Goal: Information Seeking & Learning: Learn about a topic

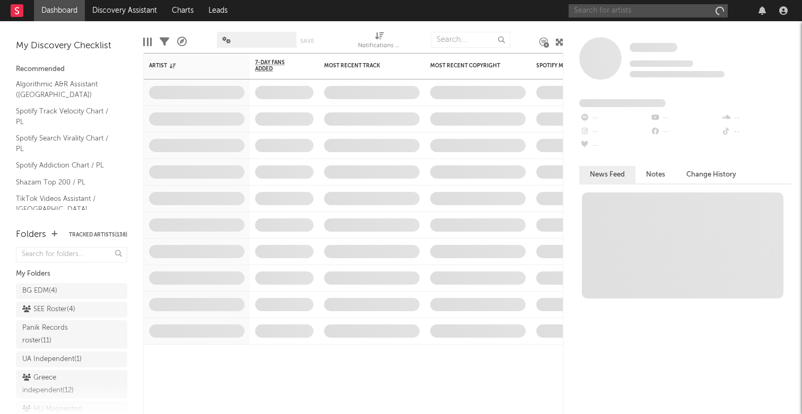
click at [640, 12] on input "text" at bounding box center [648, 10] width 159 height 13
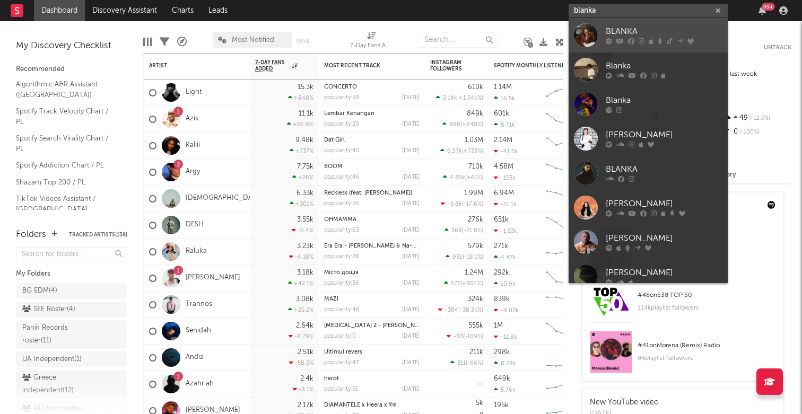
type input "blanka"
click at [626, 31] on div "BLANKA" at bounding box center [664, 31] width 117 height 13
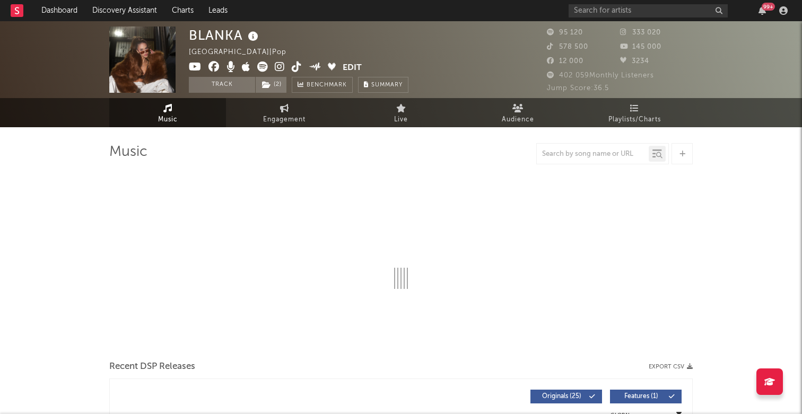
select select "6m"
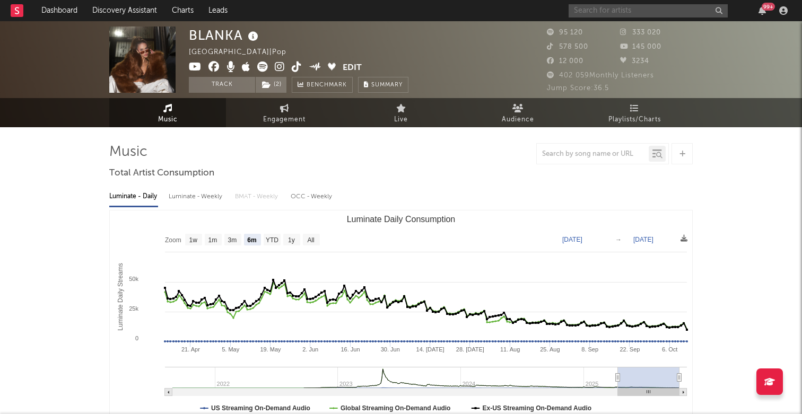
click at [640, 7] on input "text" at bounding box center [648, 10] width 159 height 13
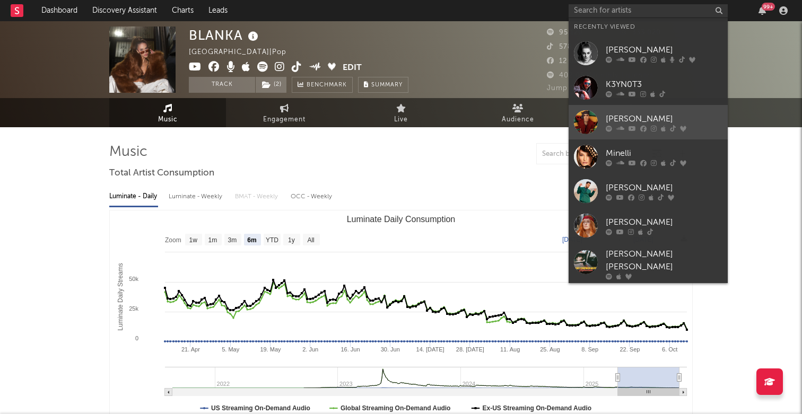
click at [612, 117] on div "[PERSON_NAME]" at bounding box center [664, 118] width 117 height 13
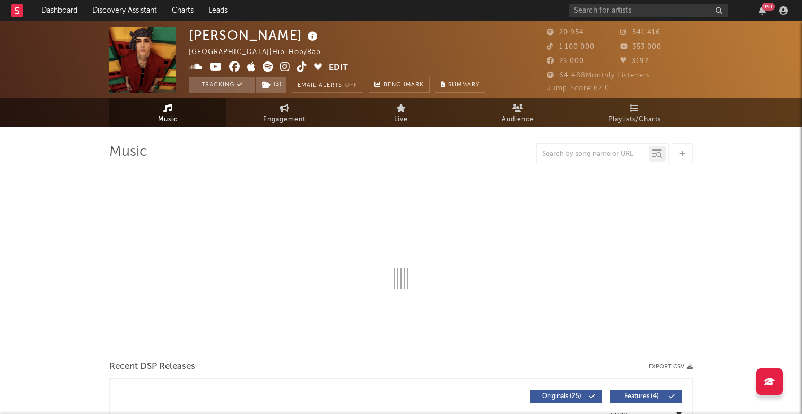
select select "6m"
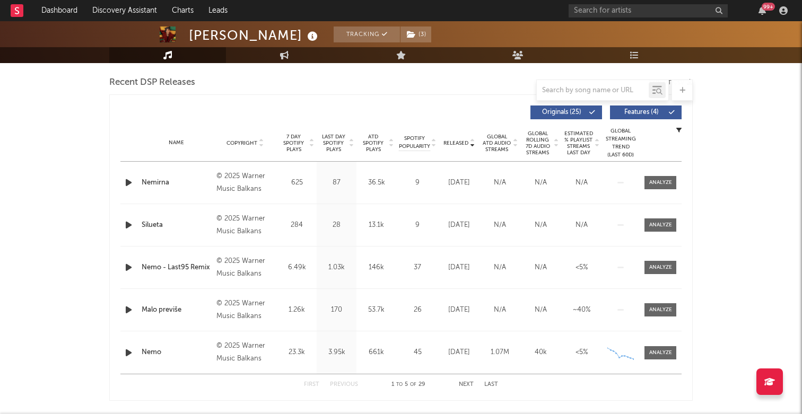
scroll to position [369, 0]
click at [497, 142] on span "Global ATD Audio Streams" at bounding box center [496, 142] width 29 height 19
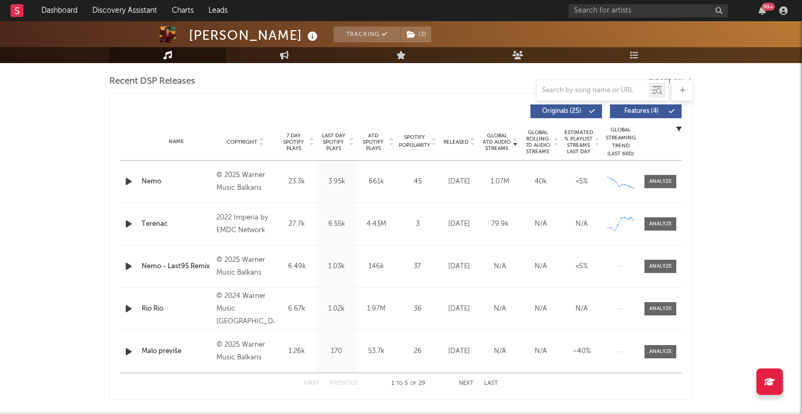
click at [464, 384] on button "Next" at bounding box center [466, 384] width 15 height 6
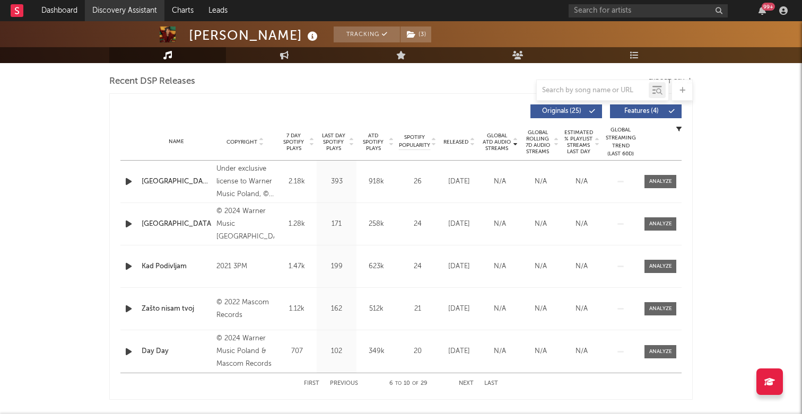
scroll to position [0, 0]
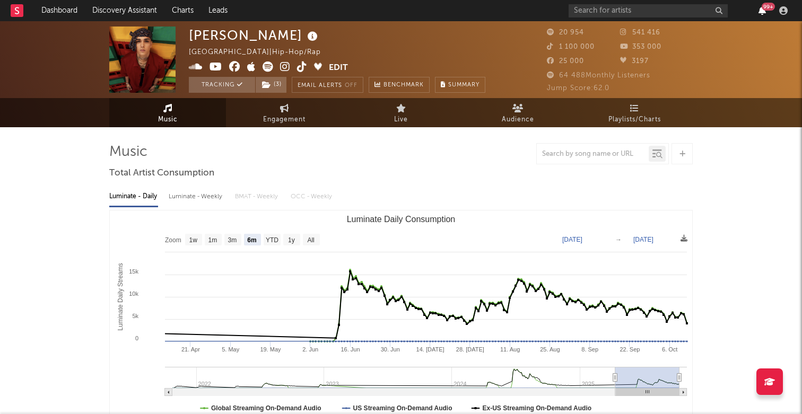
click at [761, 13] on icon "button" at bounding box center [761, 10] width 7 height 8
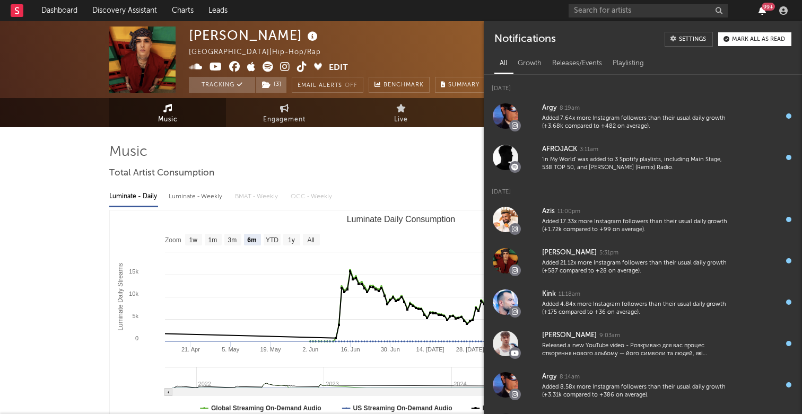
click at [761, 13] on icon "button" at bounding box center [761, 10] width 7 height 8
